Goal: Task Accomplishment & Management: Use online tool/utility

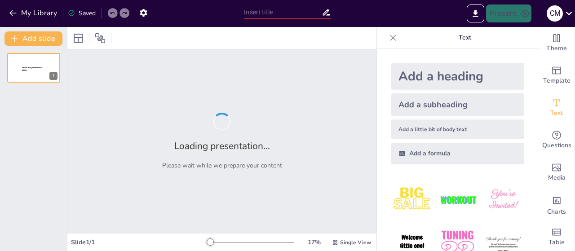
type input "Imported MANEJO DE RESIDUOS EN ESTABLECIMIENTOS DE [PERSON_NAME] POINT 2020.pptx"
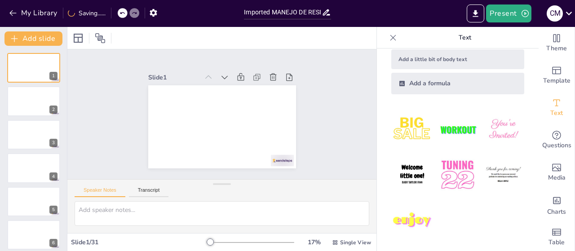
scroll to position [25, 0]
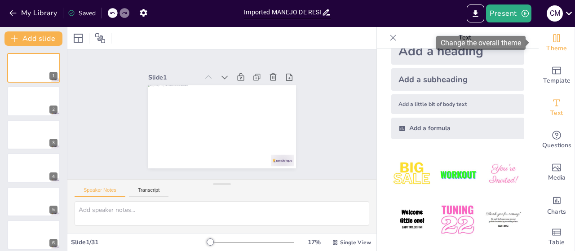
click at [554, 40] on icon "Change the overall theme" at bounding box center [557, 38] width 7 height 8
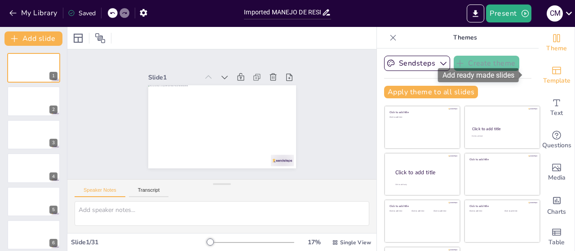
click at [551, 72] on icon "Add ready made slides" at bounding box center [556, 70] width 11 height 11
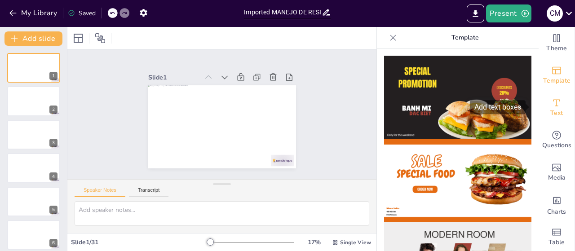
scroll to position [9, 0]
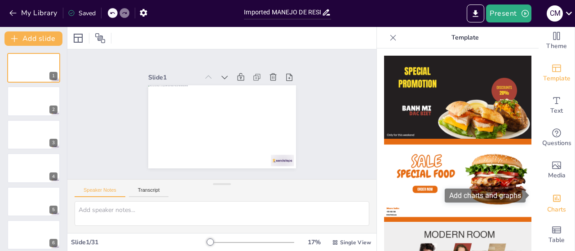
click at [554, 205] on span "Charts" at bounding box center [556, 210] width 19 height 10
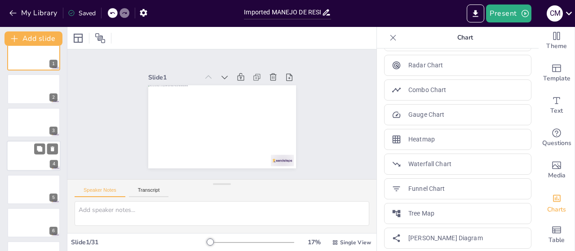
scroll to position [0, 0]
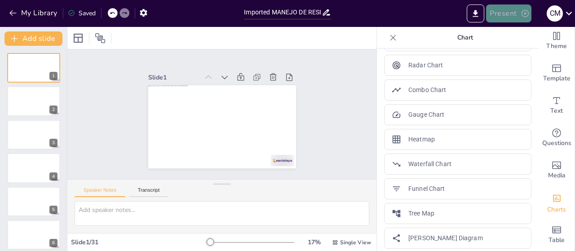
click at [505, 11] on button "Present" at bounding box center [508, 13] width 45 height 18
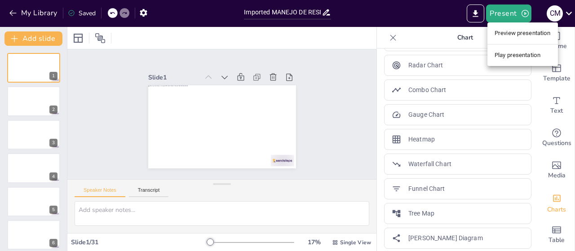
click at [515, 30] on li "Preview presentation" at bounding box center [523, 33] width 71 height 14
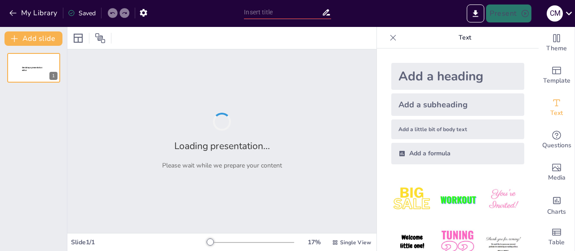
type input "Imported MANEJO DE RESIDUOS EN ESTABLECIMIENTOS DE [PERSON_NAME] POINT 2020.pptx"
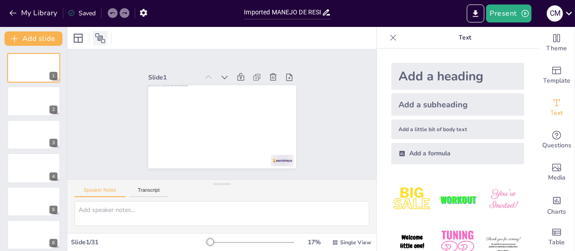
click at [100, 36] on icon at bounding box center [100, 38] width 10 height 10
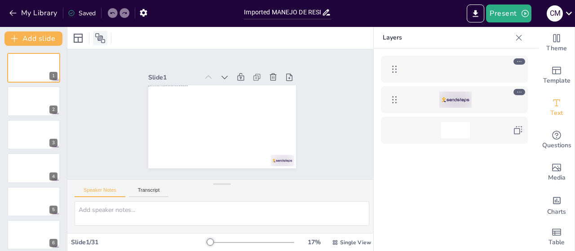
click at [100, 36] on icon at bounding box center [100, 38] width 10 height 10
click at [522, 91] on icon at bounding box center [519, 92] width 6 height 6
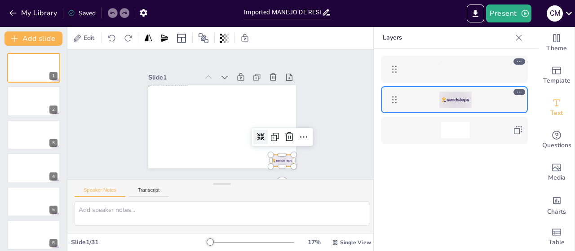
click at [397, 102] on icon at bounding box center [394, 99] width 11 height 11
click at [269, 166] on icon at bounding box center [264, 172] width 12 height 12
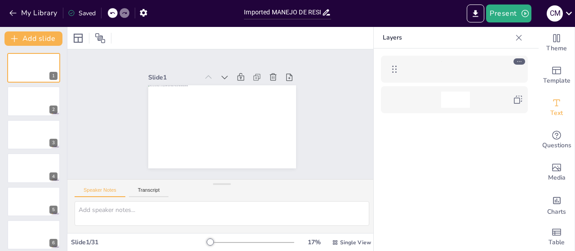
drag, startPoint x: 324, startPoint y: 12, endPoint x: 332, endPoint y: 13, distance: 7.7
click at [325, 12] on icon at bounding box center [326, 12] width 9 height 9
click at [270, 14] on input "Imported MANEJO DE RESIDUOS EN ESTABLECIMIENTOS DE [PERSON_NAME] POINT 2020.pptx" at bounding box center [282, 12] width 77 height 13
click at [351, 16] on div "Present C M" at bounding box center [456, 13] width 240 height 18
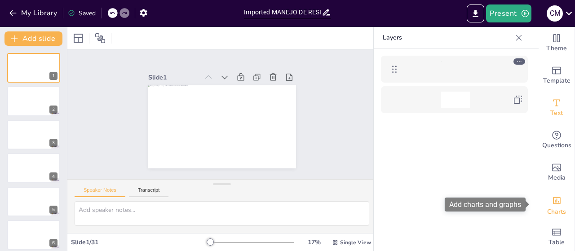
click at [555, 205] on icon "Add charts and graphs" at bounding box center [556, 200] width 9 height 9
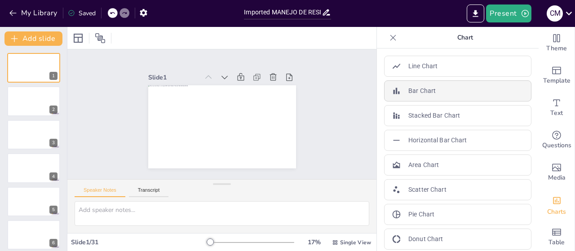
click at [460, 91] on div "Bar Chart" at bounding box center [457, 90] width 147 height 21
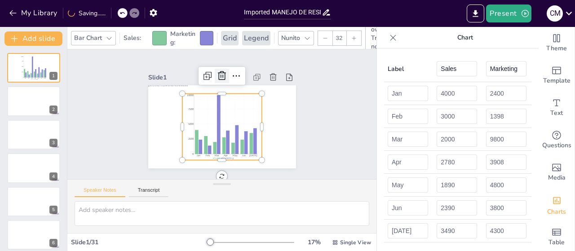
click at [246, 84] on icon at bounding box center [253, 91] width 15 height 15
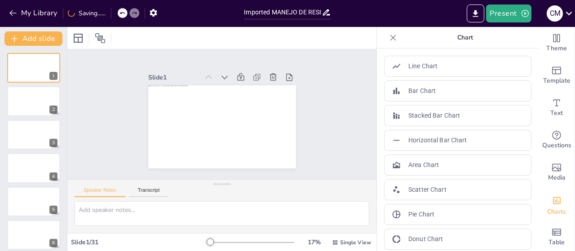
click at [553, 26] on div "Present C M" at bounding box center [456, 13] width 240 height 27
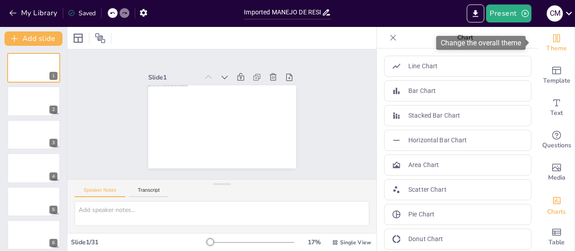
click at [552, 40] on icon "Change the overall theme" at bounding box center [556, 38] width 11 height 11
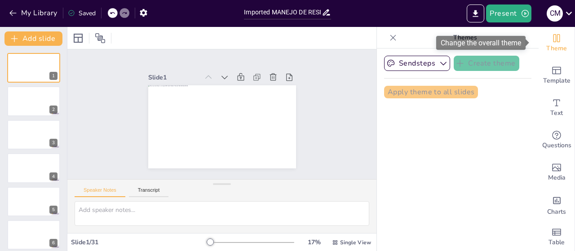
click at [552, 40] on icon "Change the overall theme" at bounding box center [556, 38] width 11 height 11
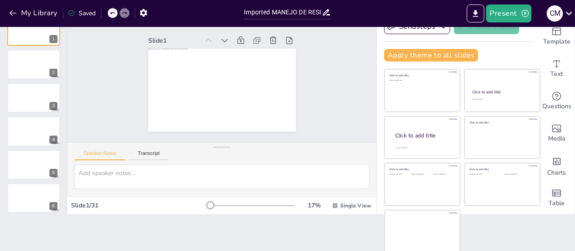
scroll to position [9, 0]
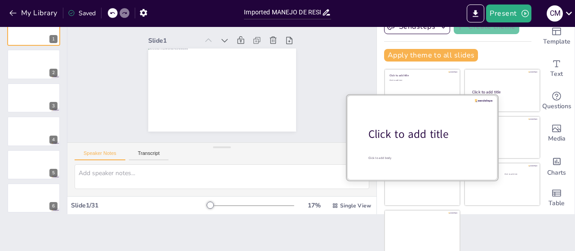
click at [404, 137] on div "Click to add title" at bounding box center [426, 134] width 115 height 15
click at [410, 136] on div "Click to add title" at bounding box center [426, 134] width 115 height 15
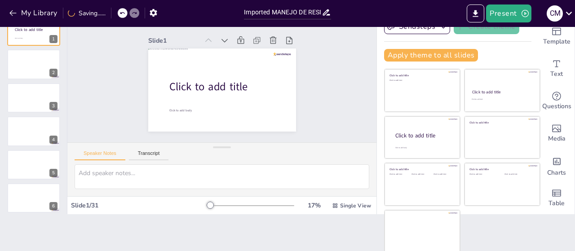
scroll to position [22, 0]
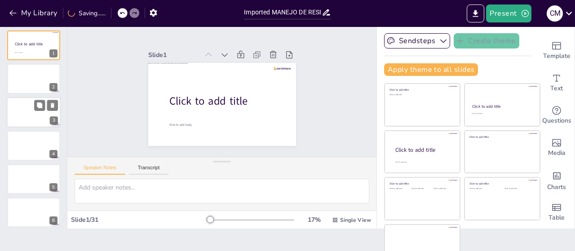
click at [28, 113] on div at bounding box center [34, 112] width 54 height 31
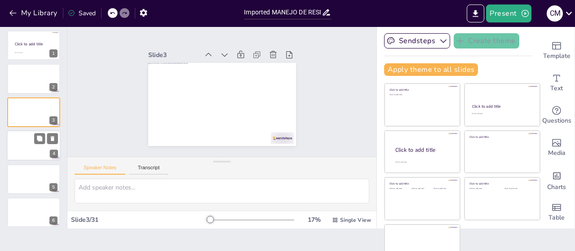
click at [33, 141] on div at bounding box center [34, 145] width 54 height 31
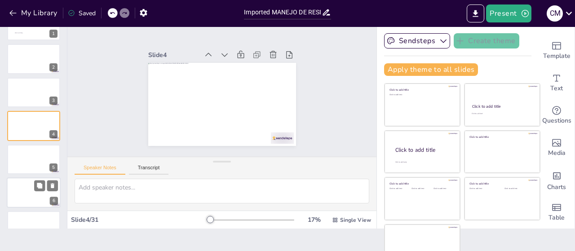
click at [35, 180] on button at bounding box center [39, 185] width 11 height 11
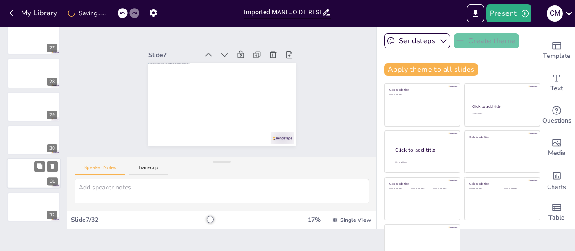
scroll to position [37, 0]
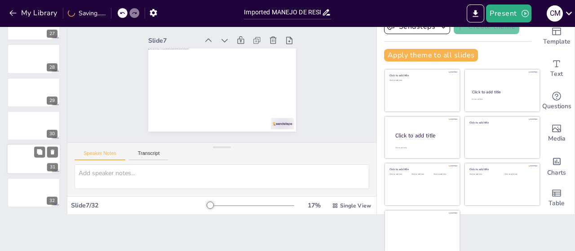
drag, startPoint x: 43, startPoint y: 194, endPoint x: 45, endPoint y: 160, distance: 34.2
click at [43, 192] on div at bounding box center [33, 193] width 53 height 30
drag, startPoint x: 45, startPoint y: 160, endPoint x: 46, endPoint y: 153, distance: 6.4
click at [45, 159] on div at bounding box center [34, 159] width 54 height 31
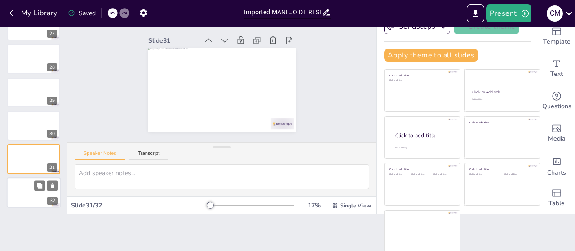
click at [36, 196] on div at bounding box center [34, 193] width 54 height 31
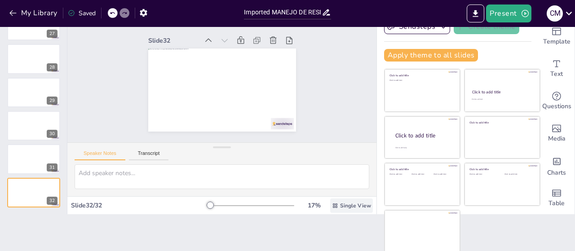
click at [333, 209] on div "Single View" at bounding box center [351, 206] width 43 height 14
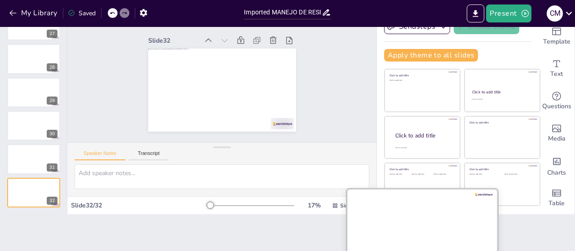
drag, startPoint x: 334, startPoint y: 223, endPoint x: 443, endPoint y: 220, distance: 109.3
click at [334, 223] on div "Document fonts Akatab Recently used Akatab Popular fonts Lato Montserrat Open S…" at bounding box center [287, 139] width 575 height 224
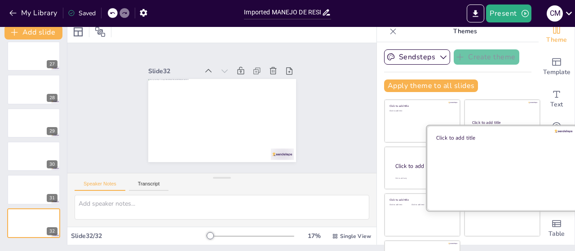
scroll to position [0, 0]
